Goal: Task Accomplishment & Management: Use online tool/utility

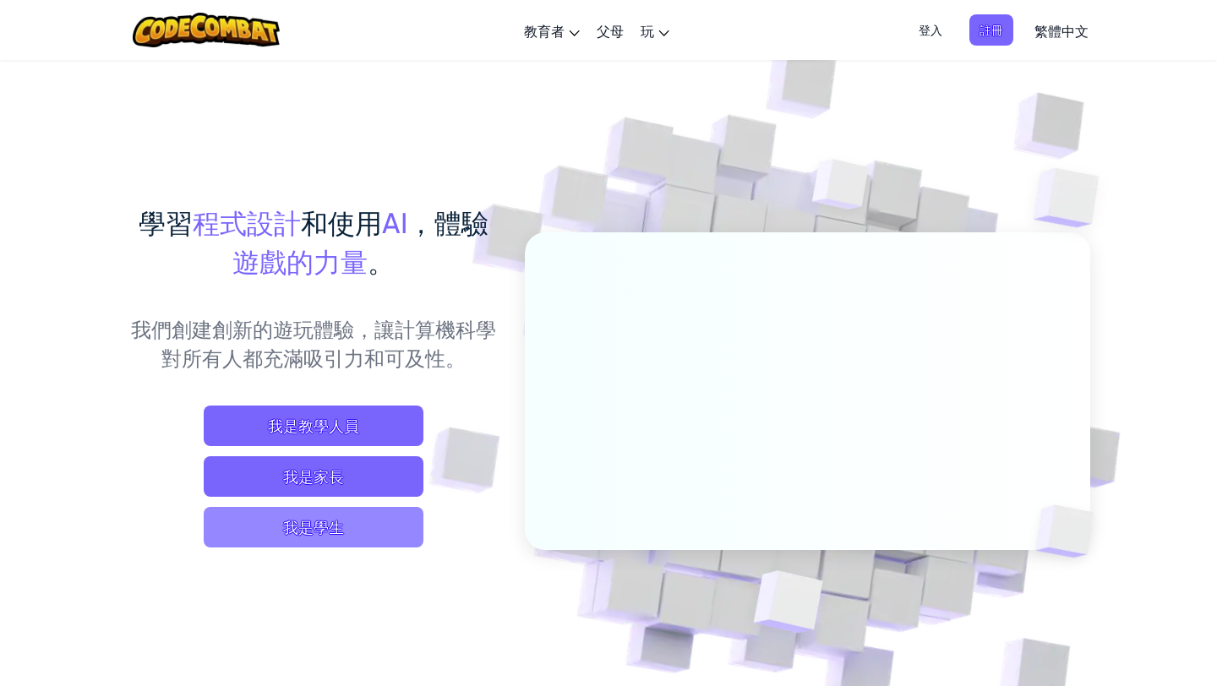
click at [340, 521] on span "我是學生" at bounding box center [314, 527] width 220 height 41
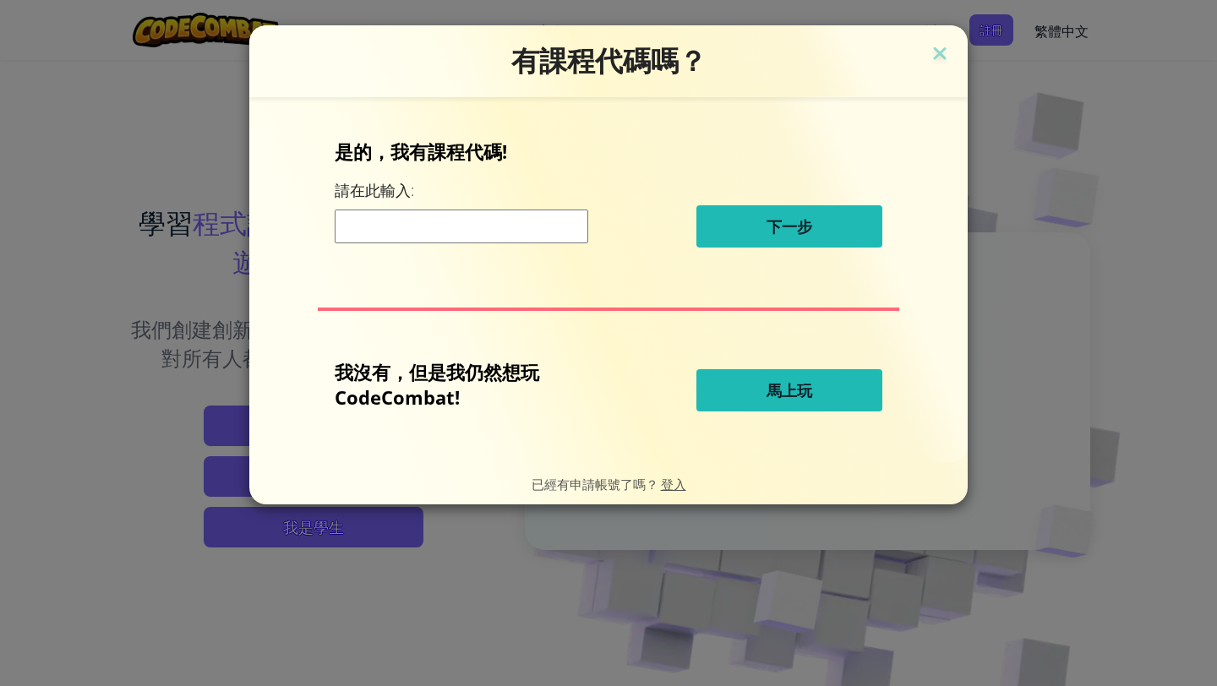
click at [750, 390] on button "馬上玩" at bounding box center [789, 390] width 186 height 42
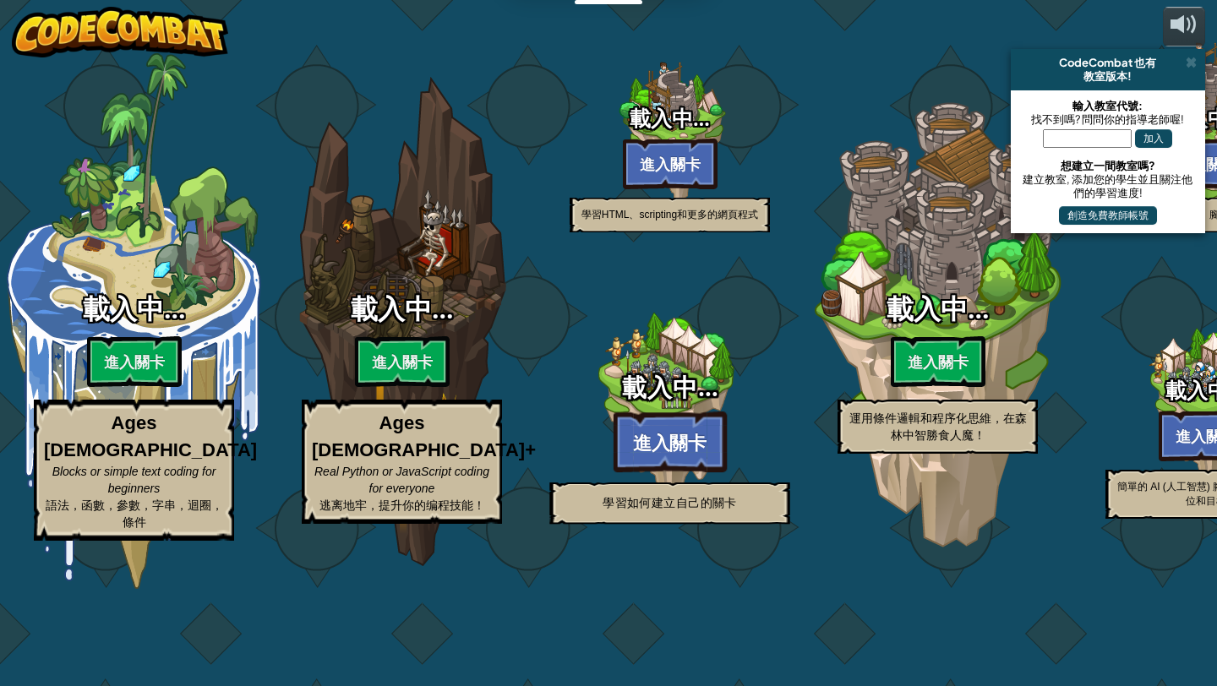
select select "zh-HANT"
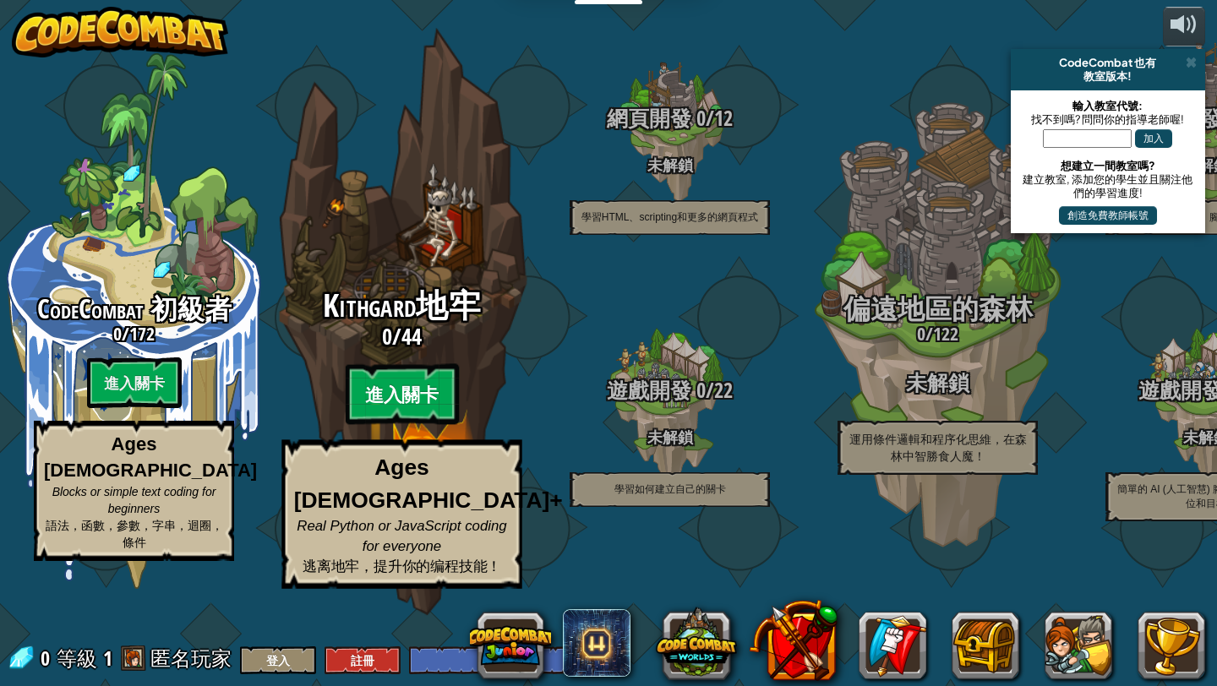
click at [398, 422] on btn "進入關卡" at bounding box center [401, 394] width 113 height 61
select select "zh-HANT"
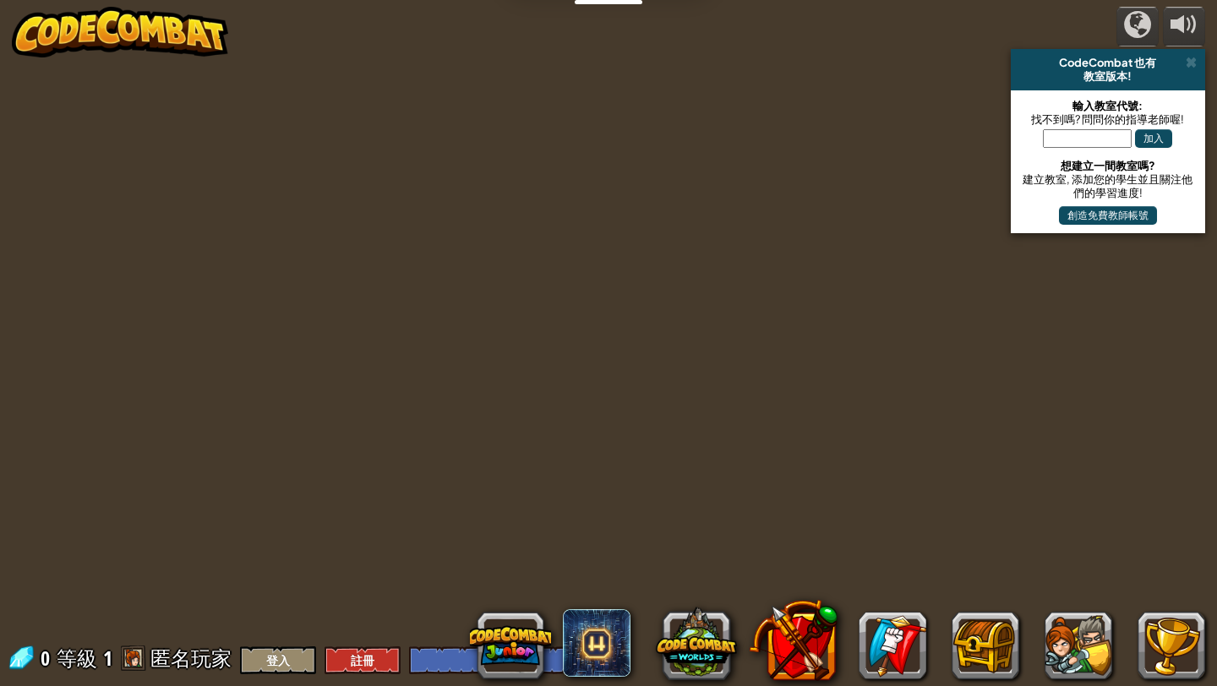
select select "zh-HANT"
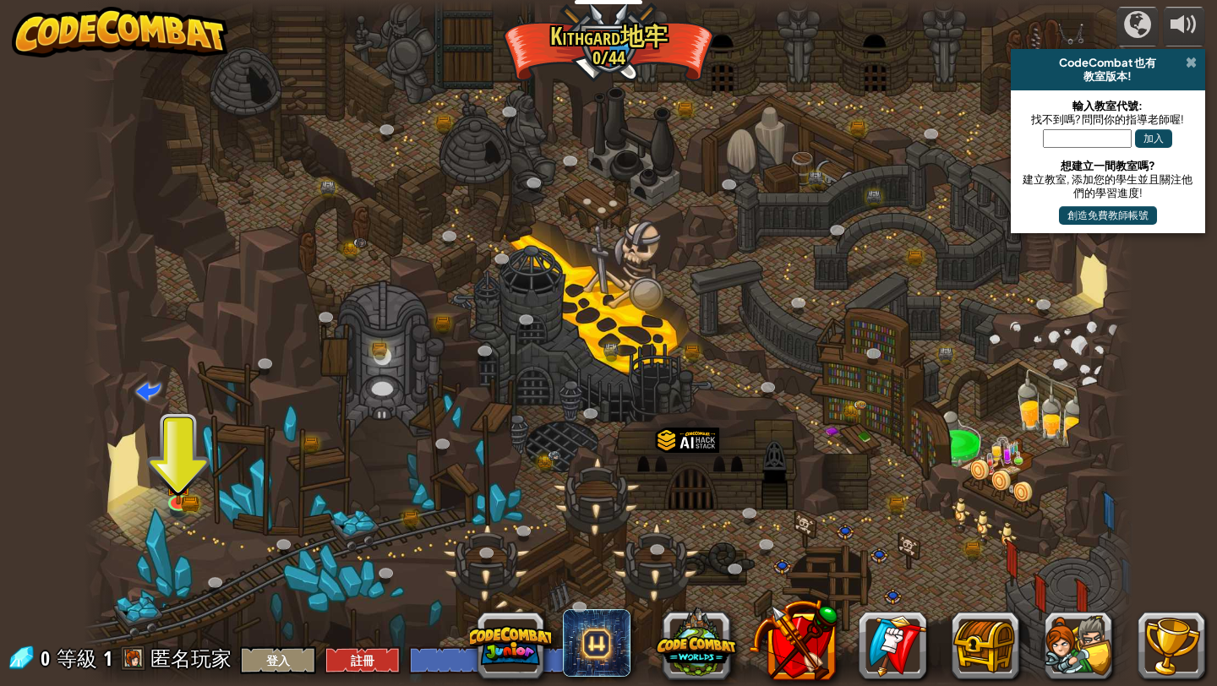
click at [1189, 61] on span at bounding box center [1191, 63] width 11 height 14
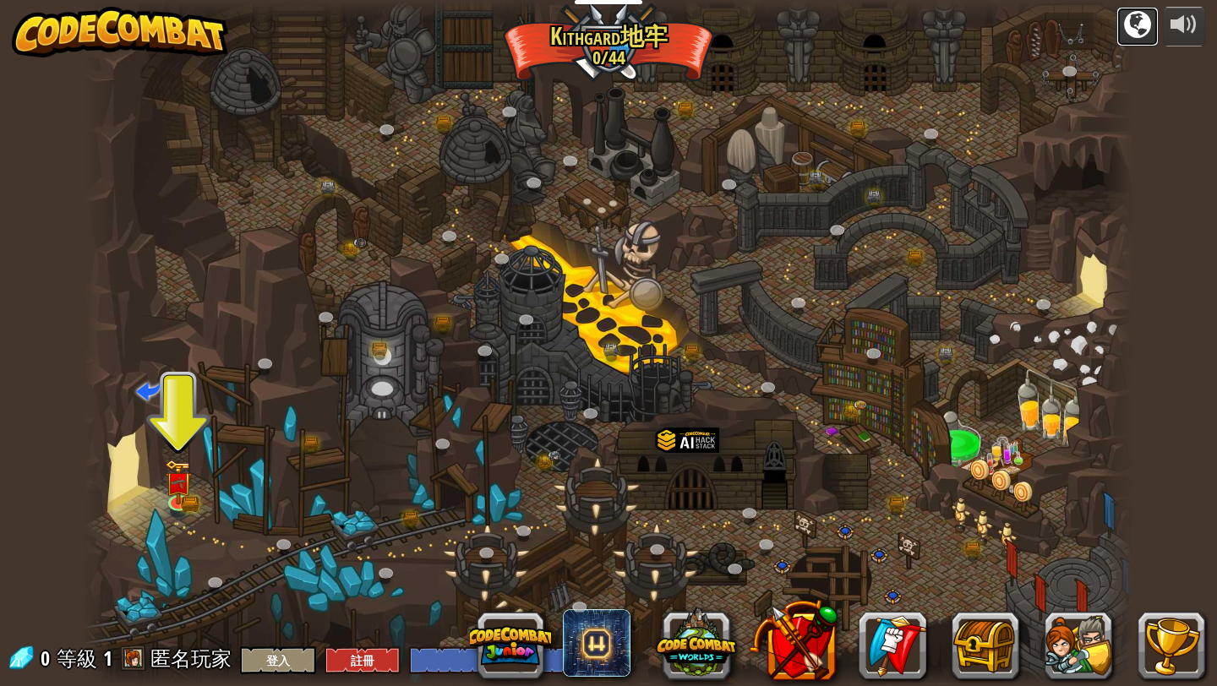
click at [1138, 20] on div at bounding box center [1137, 24] width 27 height 27
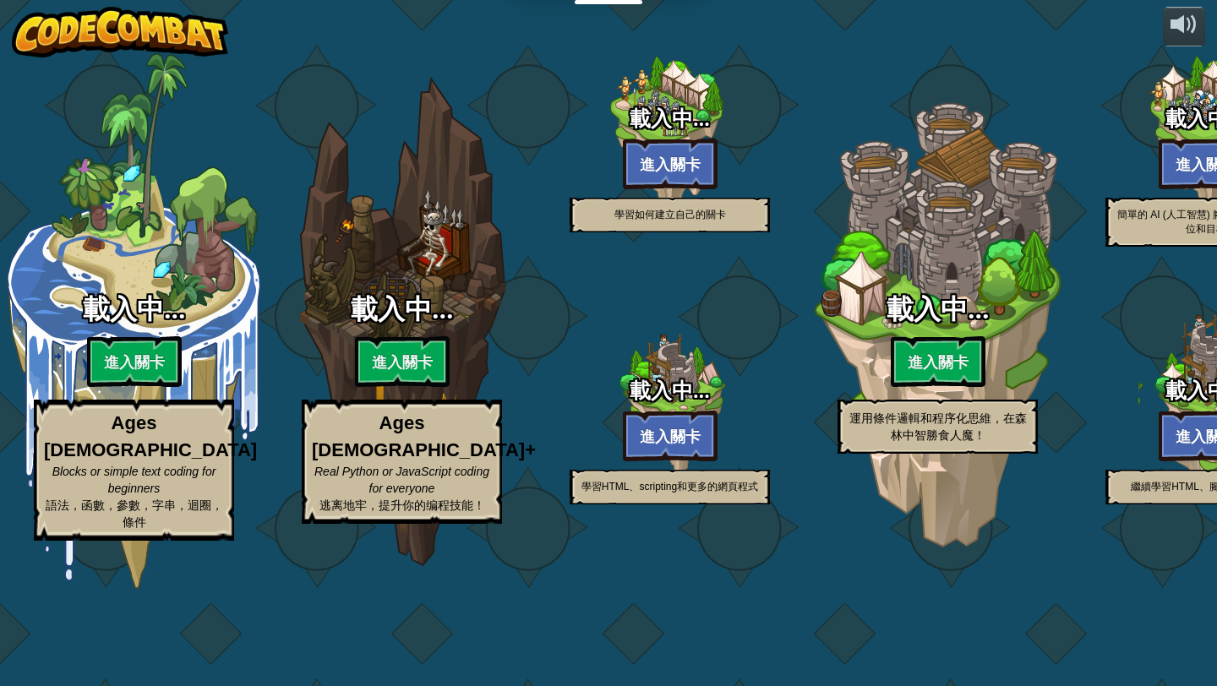
select select "zh-HANT"
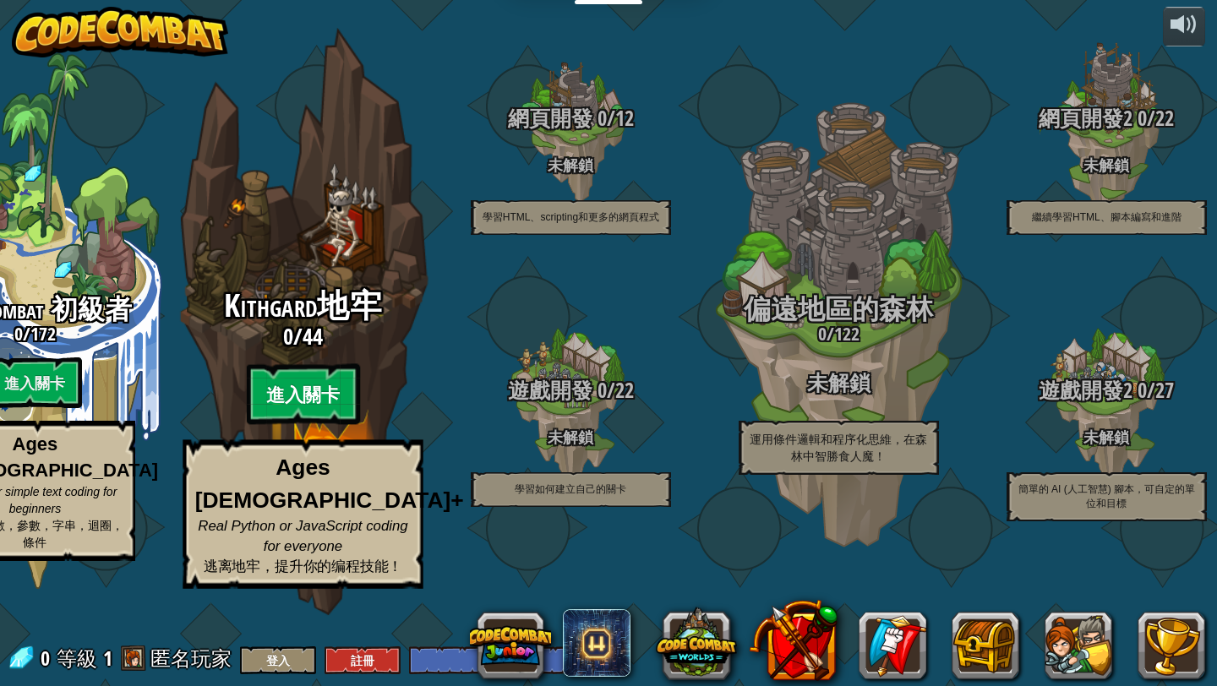
click at [291, 425] on btn "進入關卡" at bounding box center [302, 394] width 113 height 61
select select "zh-HANT"
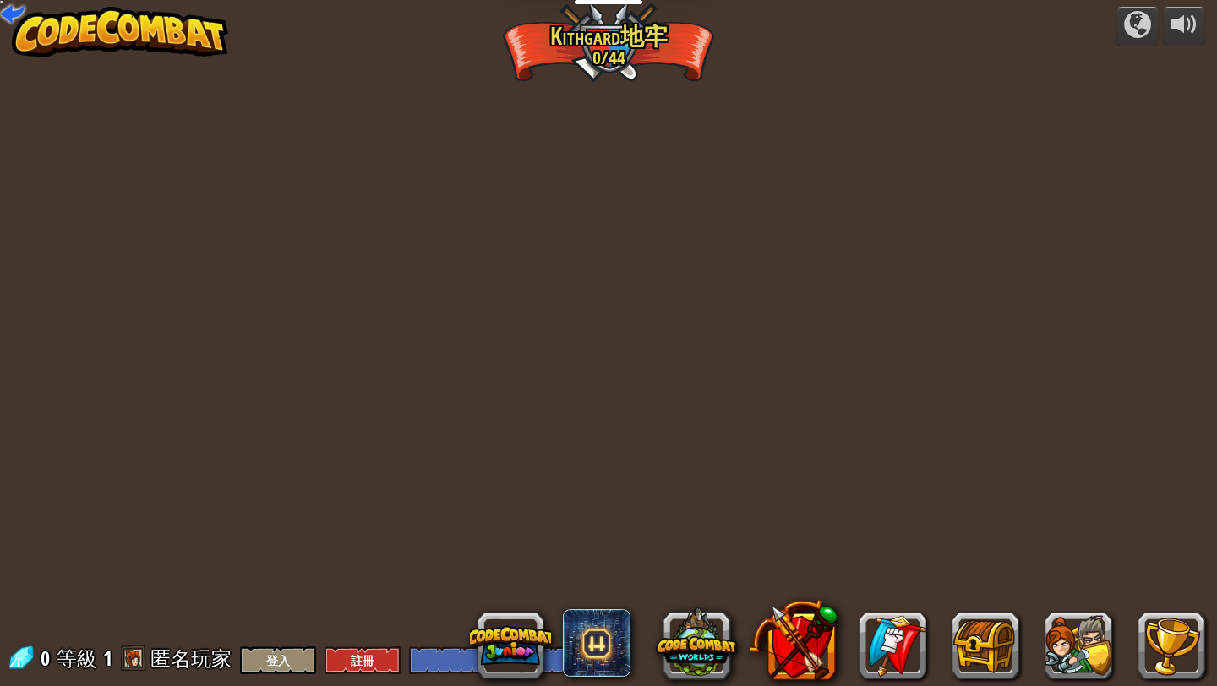
select select "zh-HANT"
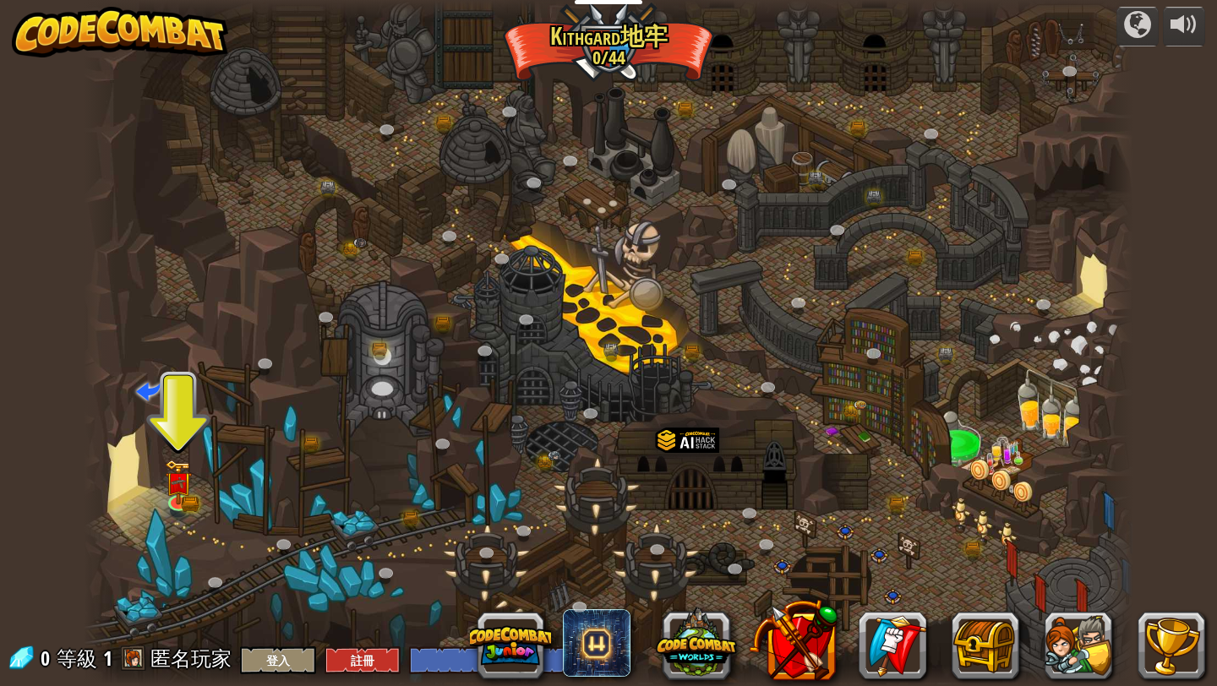
click at [152, 648] on span "匿名玩家" at bounding box center [190, 658] width 81 height 27
click at [170, 672] on span "匿名玩家" at bounding box center [190, 658] width 81 height 27
click at [277, 663] on button "登入" at bounding box center [278, 661] width 76 height 28
